Goal: Check status: Check status

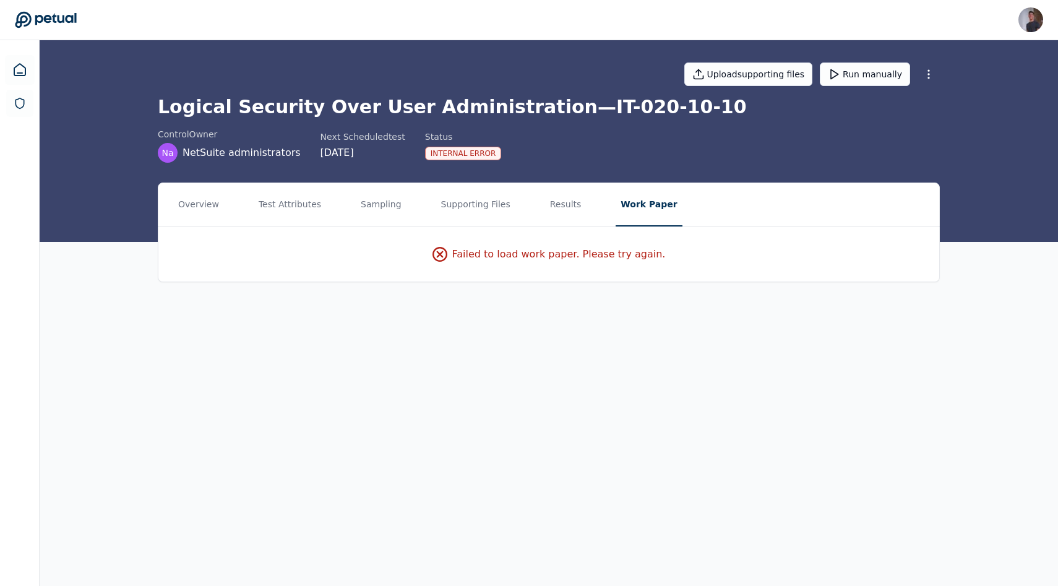
click at [713, 157] on div "control Owner Na NetSuite administrators Next Scheduled test [DATE] Status Inte…" at bounding box center [549, 145] width 782 height 35
click at [475, 200] on button "Supporting Files" at bounding box center [475, 204] width 79 height 43
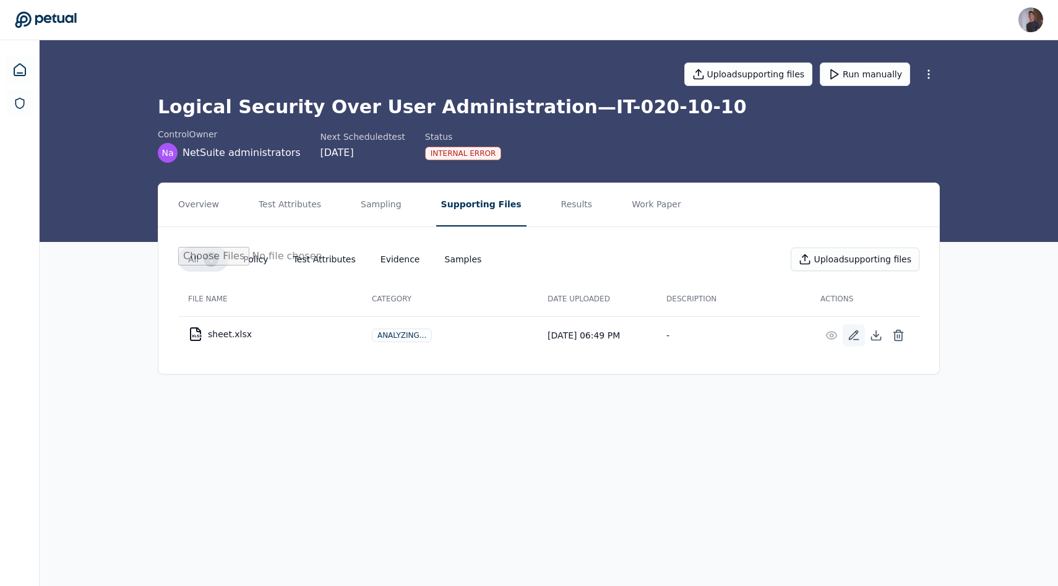
click at [853, 337] on icon at bounding box center [854, 335] width 12 height 12
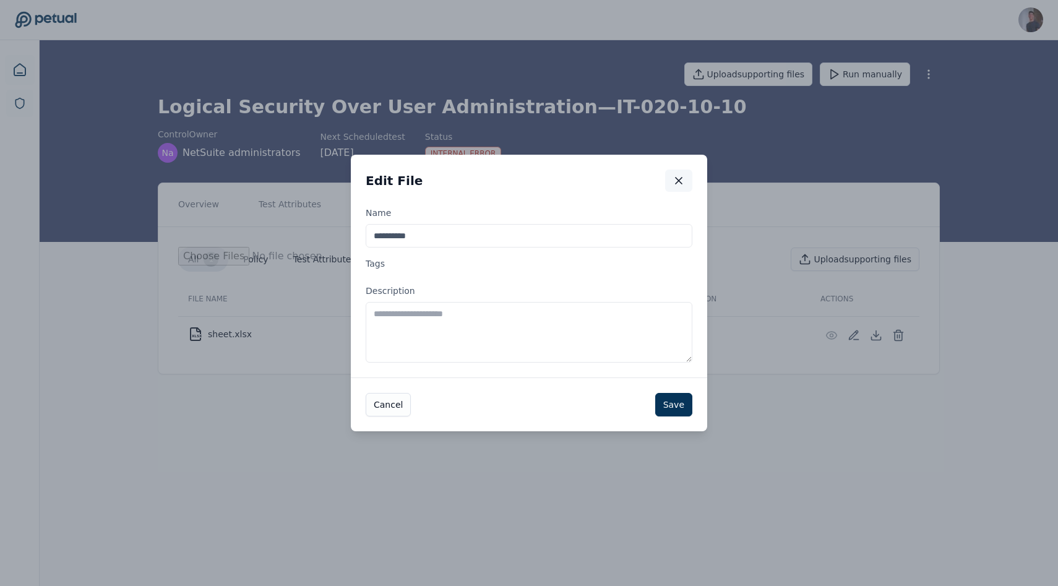
click at [681, 179] on icon "button" at bounding box center [678, 180] width 12 height 12
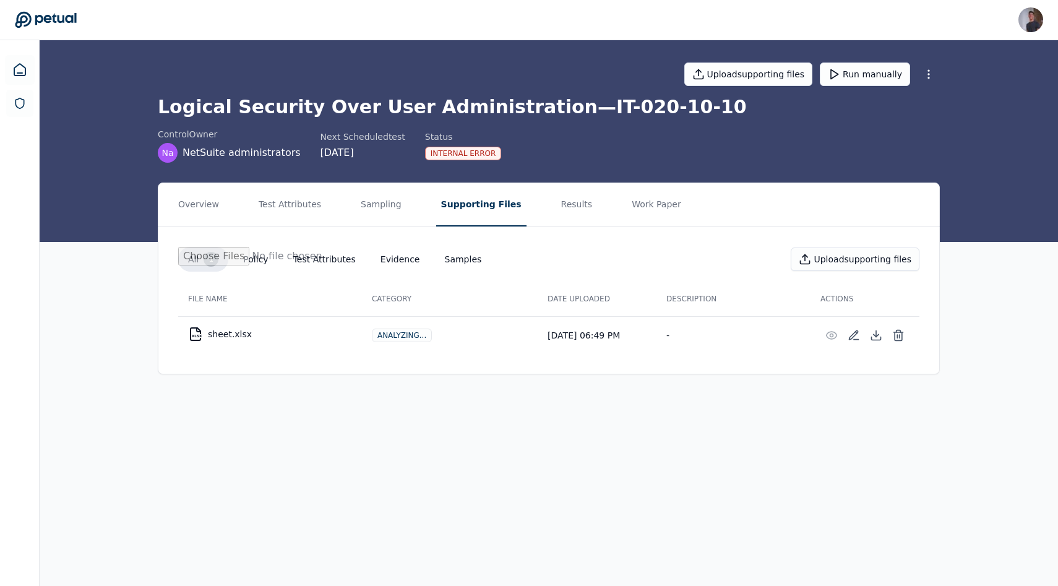
click at [507, 348] on td "Analyzing..." at bounding box center [450, 335] width 176 height 38
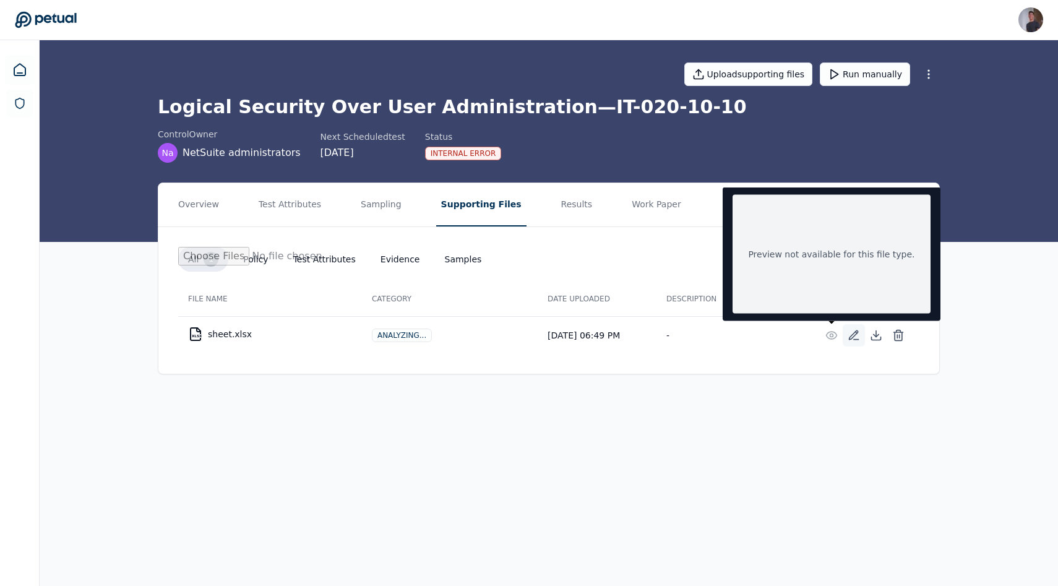
click at [845, 333] on button at bounding box center [854, 335] width 22 height 22
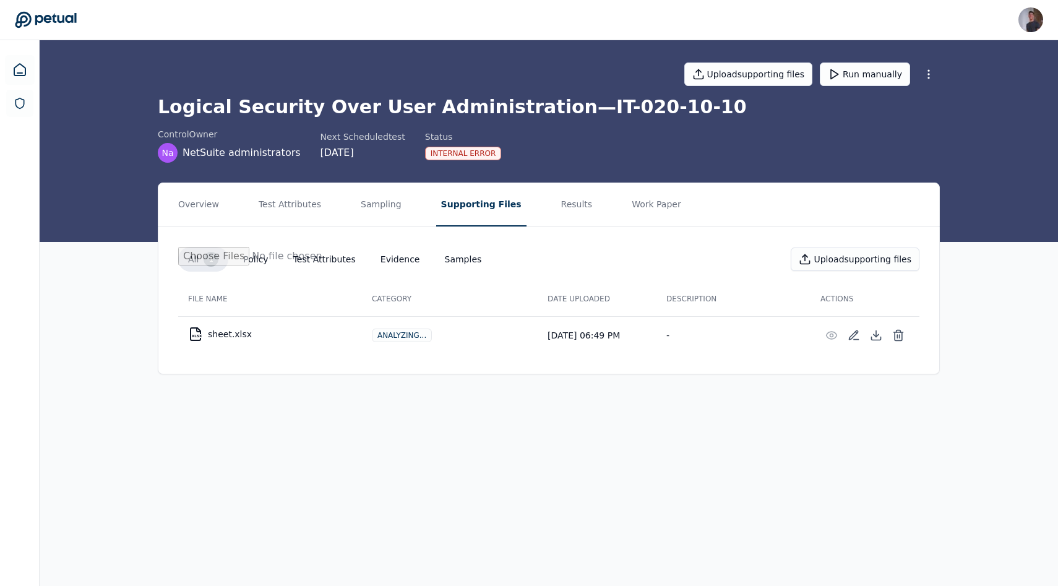
click at [758, 104] on h1 "Logical Security Over User Administration — IT-020-10-10" at bounding box center [549, 107] width 782 height 22
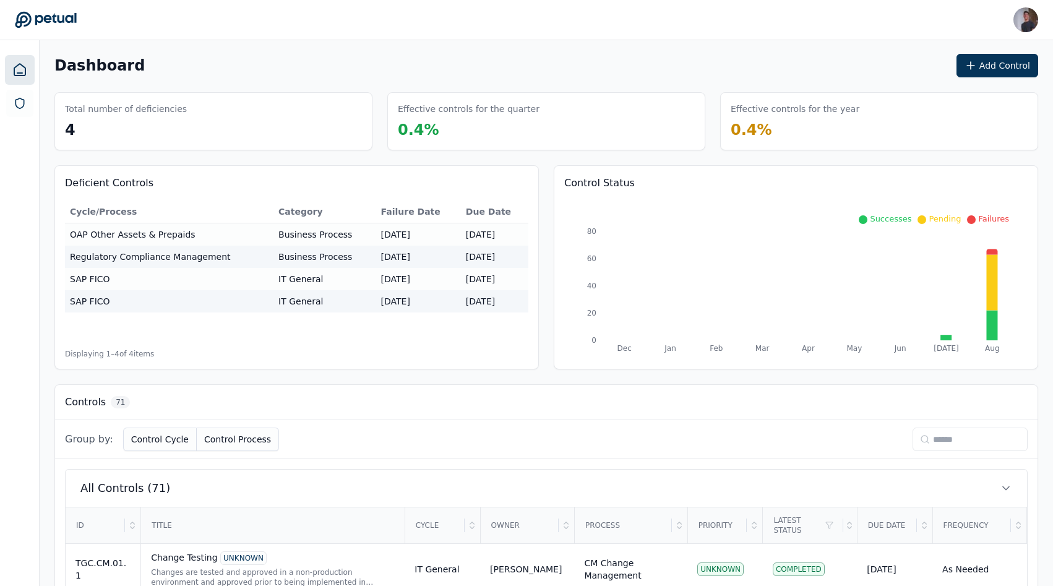
scroll to position [2, 0]
click at [935, 444] on input at bounding box center [970, 438] width 115 height 24
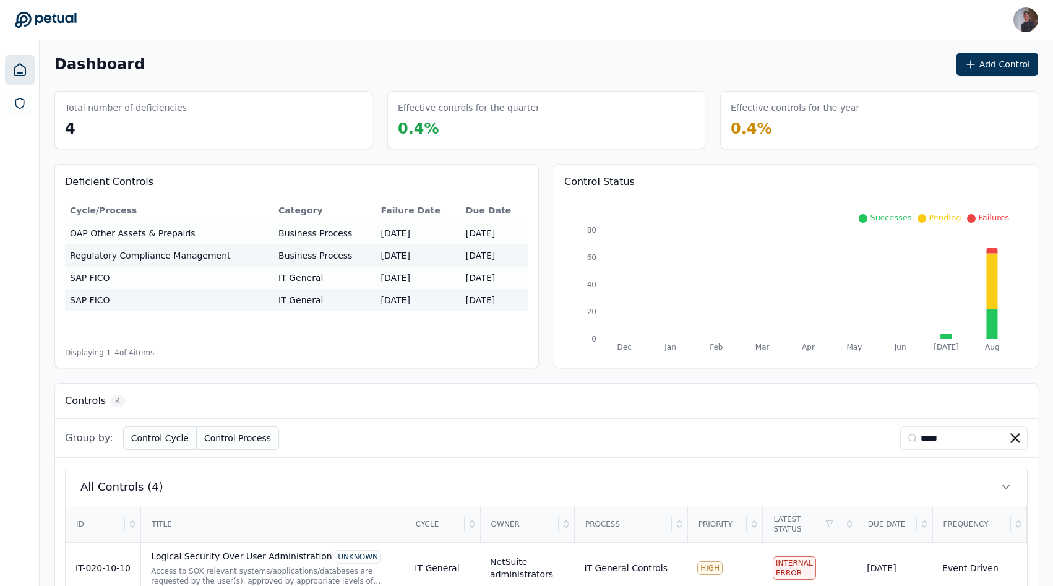
scroll to position [210, 0]
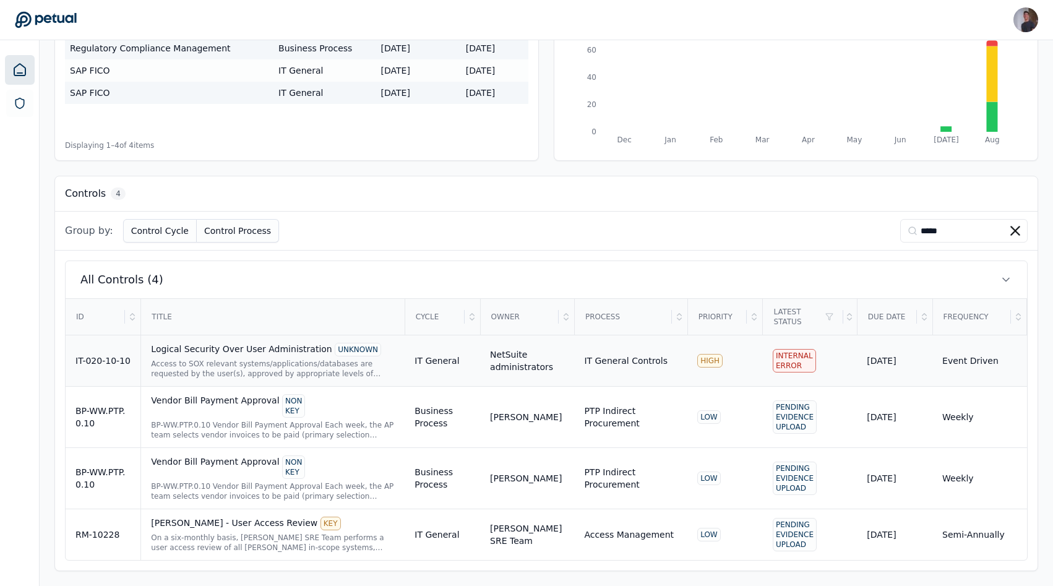
type input "*****"
click at [108, 354] on div "IT-020-10-10" at bounding box center [102, 360] width 55 height 12
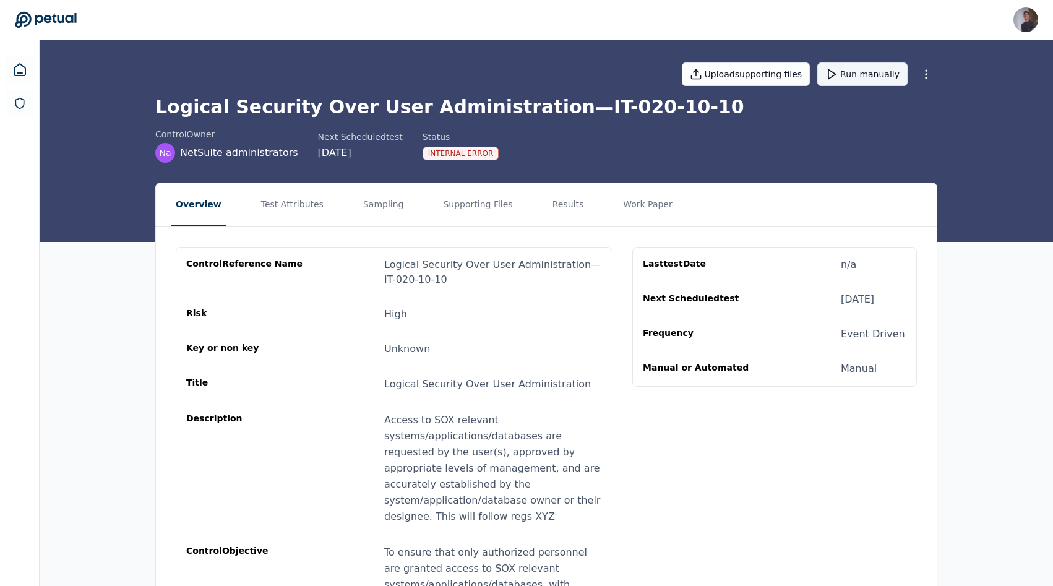
click at [848, 70] on button "Run manually" at bounding box center [862, 74] width 90 height 24
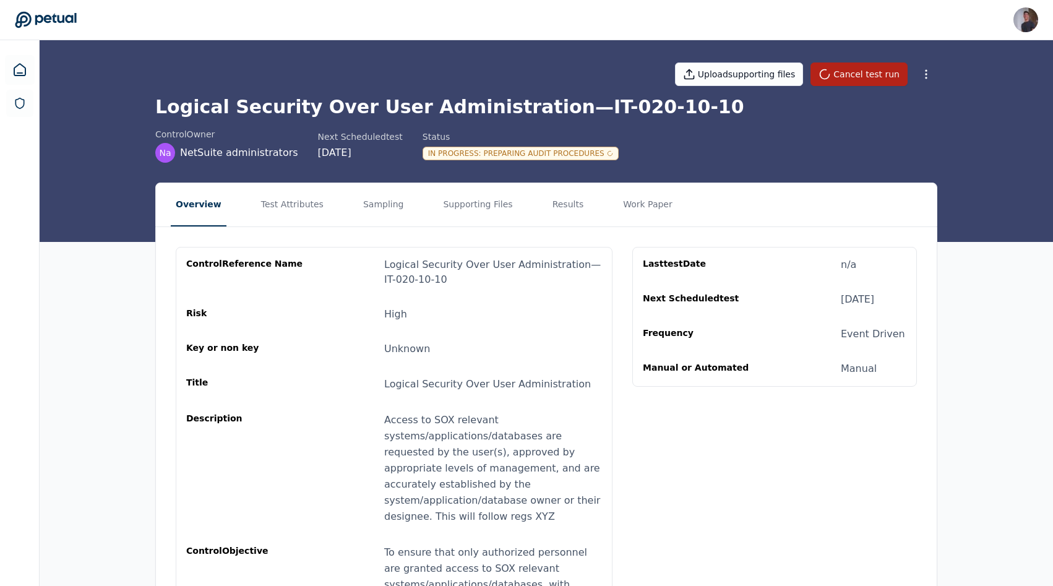
click at [797, 150] on div "control Owner Na NetSuite administrators Next Scheduled test 9/29/2025 Status I…" at bounding box center [546, 145] width 782 height 35
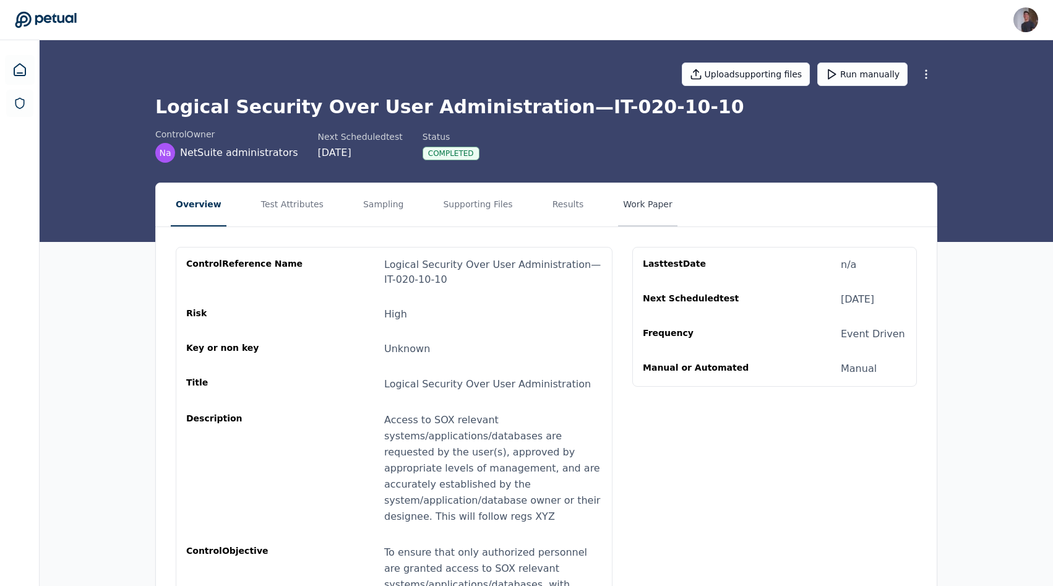
click at [655, 209] on button "Work Paper" at bounding box center [647, 204] width 59 height 43
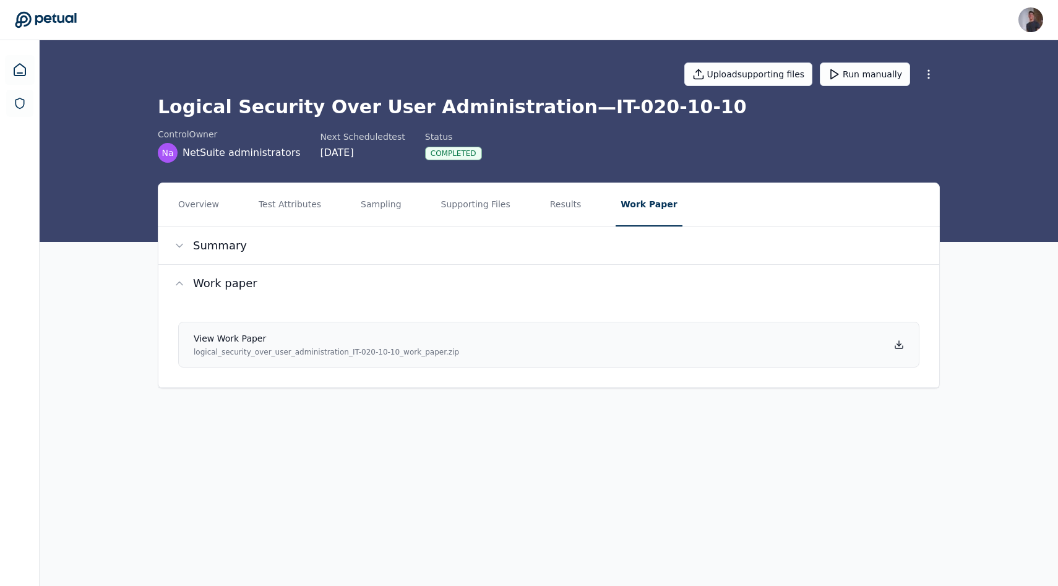
click at [522, 330] on link "View work paper logical_security_over_user_administration_IT-020-10-10_work_pap…" at bounding box center [548, 345] width 741 height 46
